Goal: Use online tool/utility

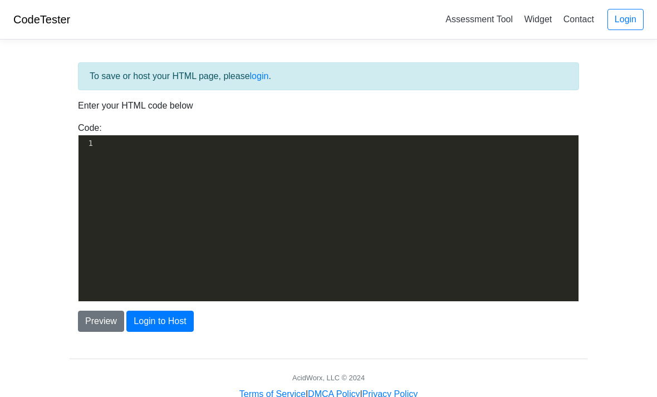
scroll to position [6, 0]
type textarea "u8n78"
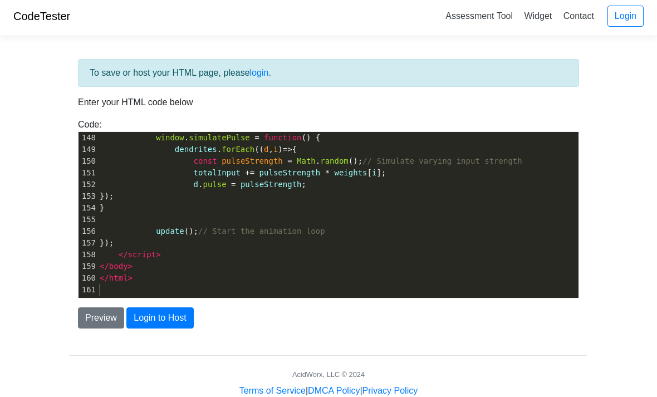
scroll to position [5, 0]
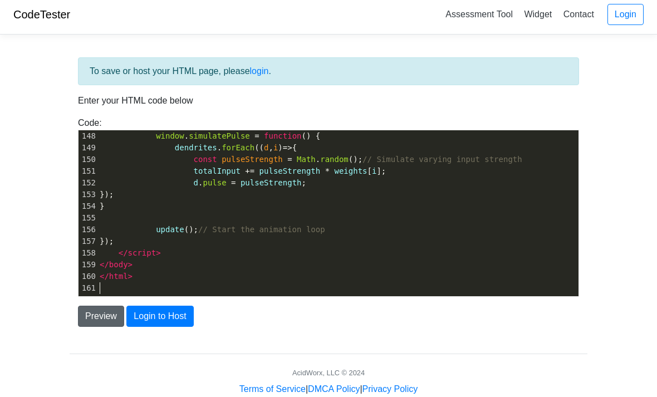
click at [108, 320] on button "Preview" at bounding box center [101, 316] width 46 height 21
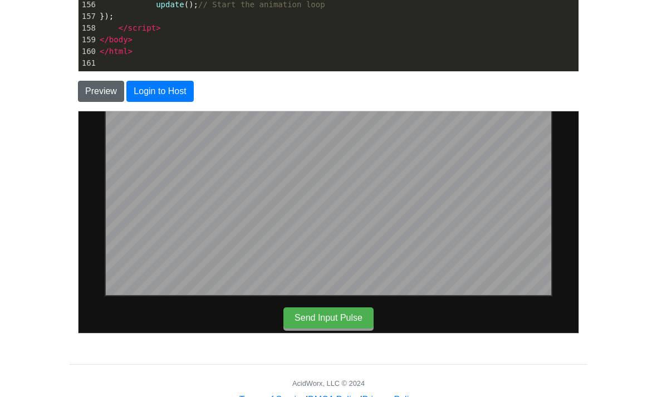
scroll to position [213, 0]
click at [346, 317] on button "Send Input Pulse" at bounding box center [328, 317] width 90 height 21
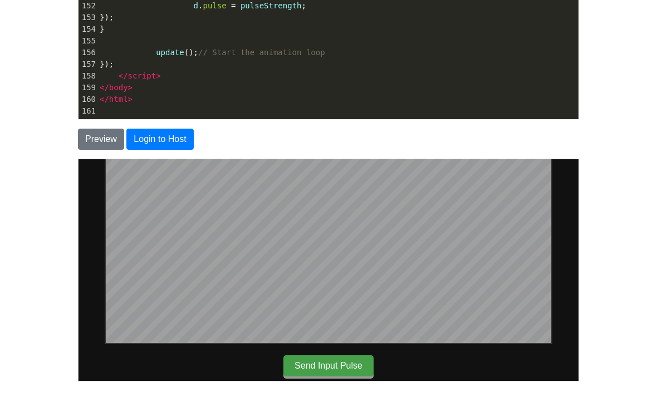
scroll to position [184, 0]
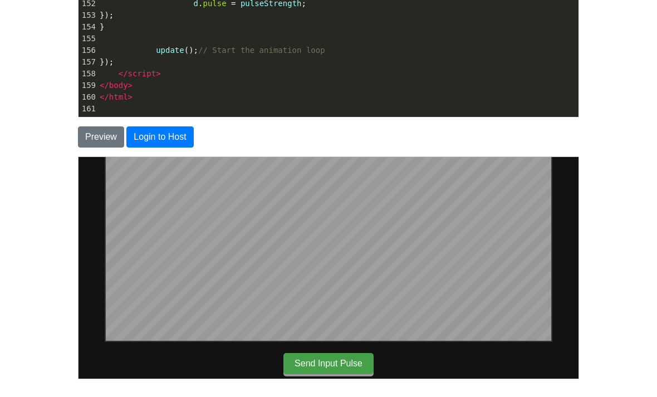
click at [339, 372] on button "Send Input Pulse" at bounding box center [328, 363] width 90 height 21
click at [343, 364] on button "Send Input Pulse" at bounding box center [328, 363] width 90 height 21
click at [343, 363] on button "Send Input Pulse" at bounding box center [328, 363] width 90 height 21
click at [341, 366] on button "Send Input Pulse" at bounding box center [328, 363] width 90 height 21
click at [341, 368] on button "Send Input Pulse" at bounding box center [328, 363] width 90 height 21
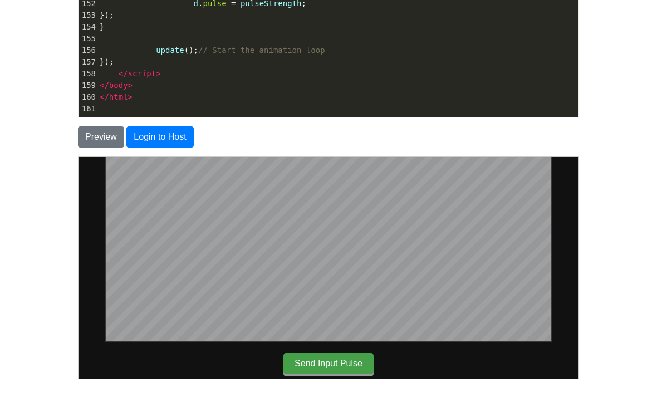
click at [344, 373] on button "Send Input Pulse" at bounding box center [328, 363] width 90 height 21
click at [343, 360] on button "Send Input Pulse" at bounding box center [328, 363] width 90 height 21
click at [345, 359] on button "Send Input Pulse" at bounding box center [328, 363] width 90 height 21
click at [346, 358] on button "Send Input Pulse" at bounding box center [328, 363] width 90 height 21
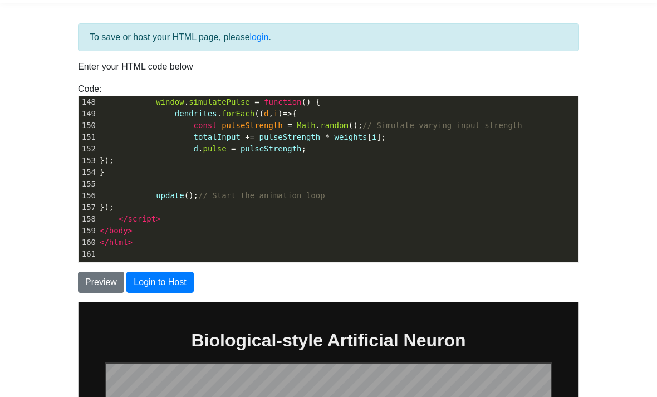
scroll to position [0, 0]
